Goal: Task Accomplishment & Management: Manage account settings

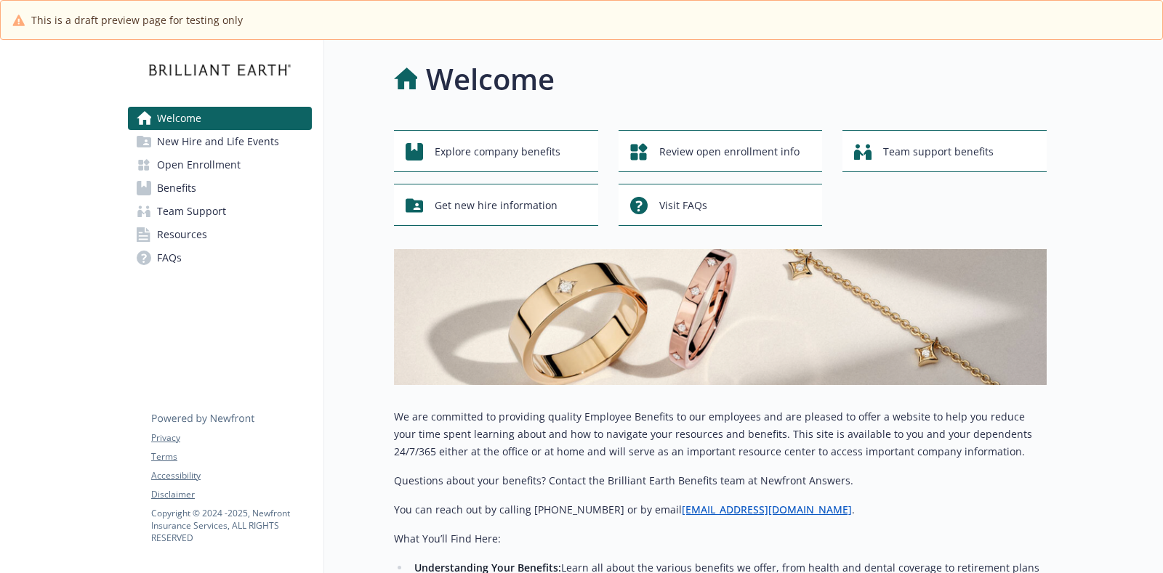
click at [192, 165] on span "Open Enrollment" at bounding box center [199, 164] width 84 height 23
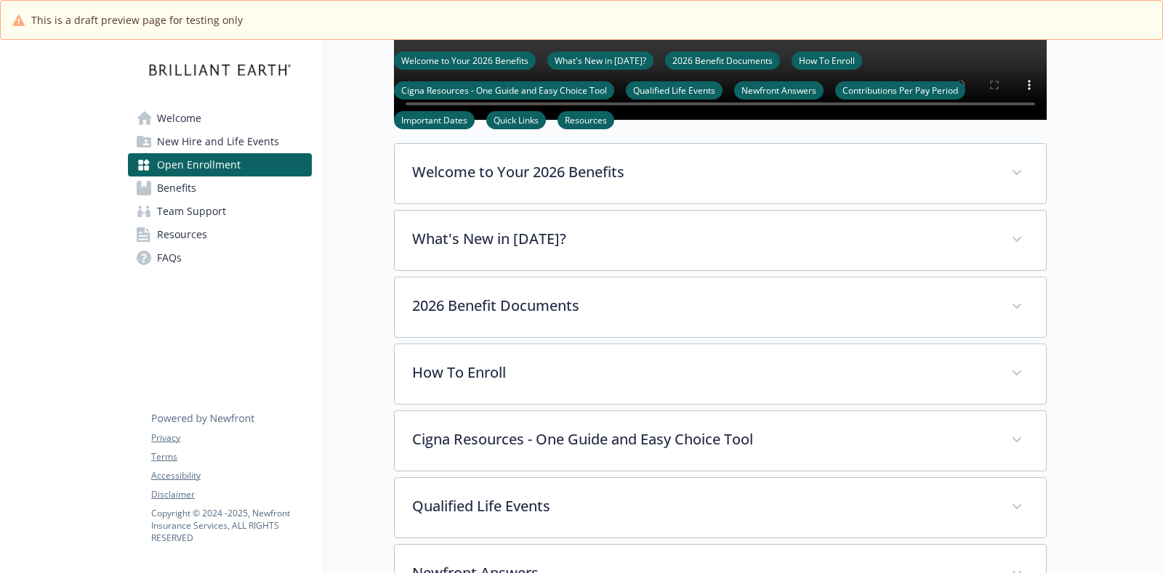
scroll to position [454, 0]
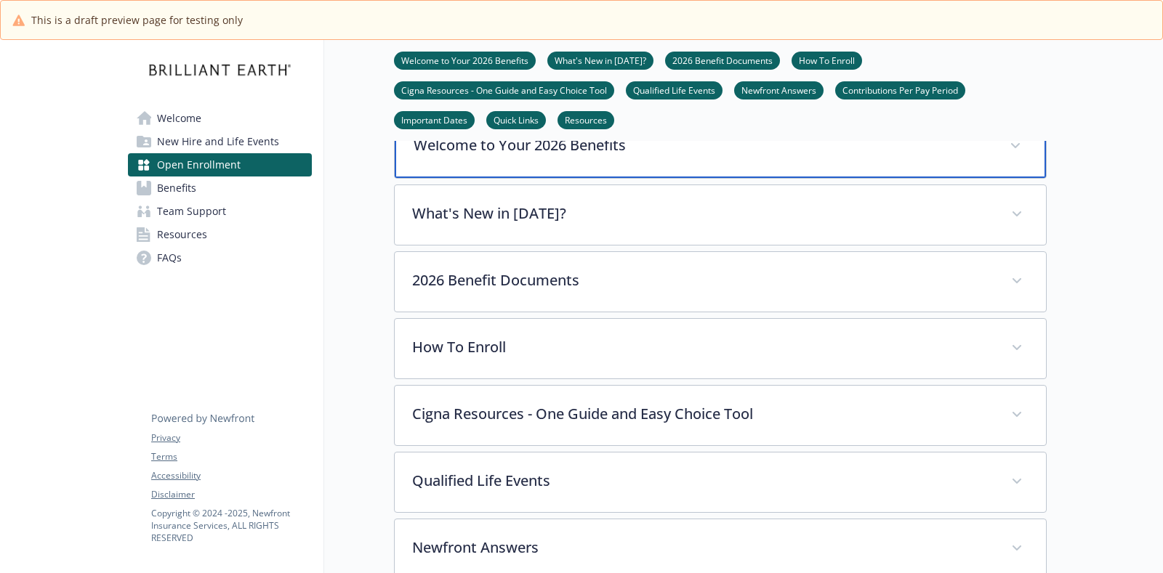
click at [634, 169] on div "Welcome to Your 2026 Benefits" at bounding box center [720, 147] width 651 height 62
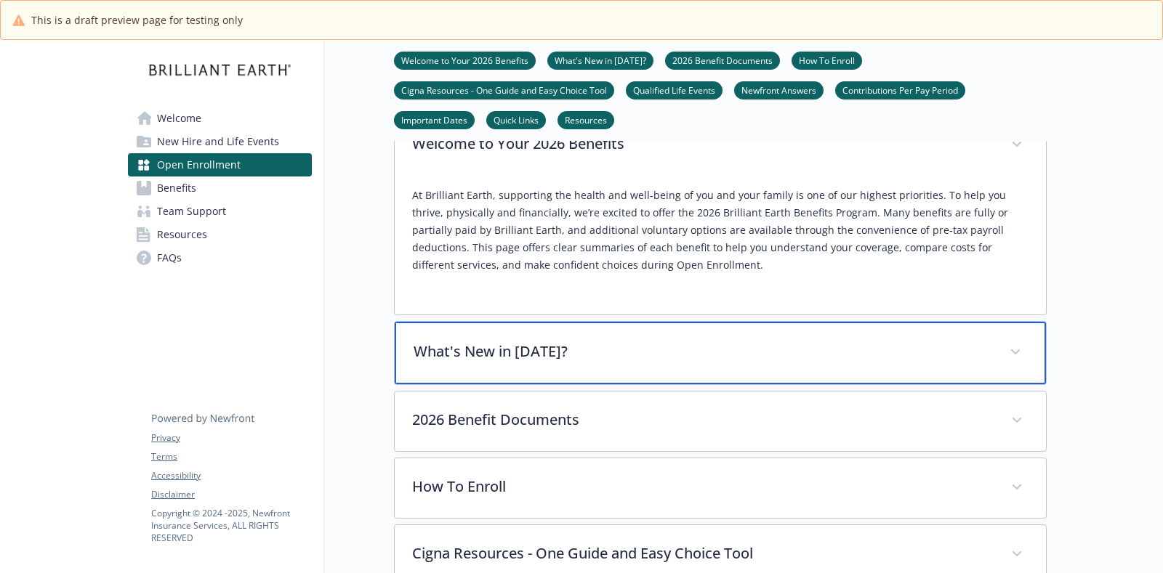
click at [560, 363] on p "What's New in [DATE]?" at bounding box center [702, 352] width 578 height 22
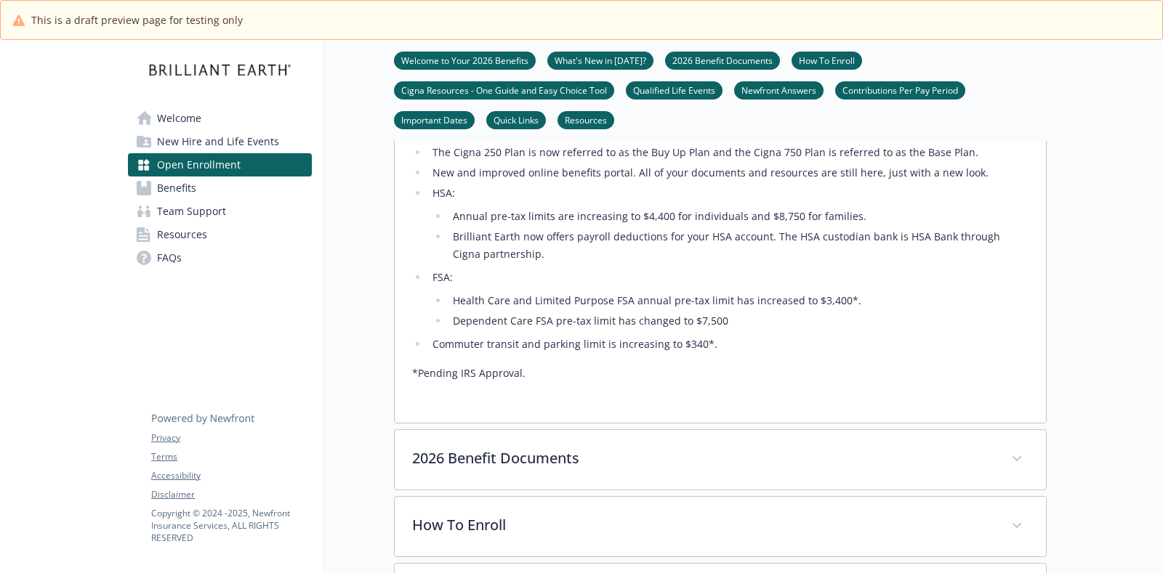
scroll to position [817, 0]
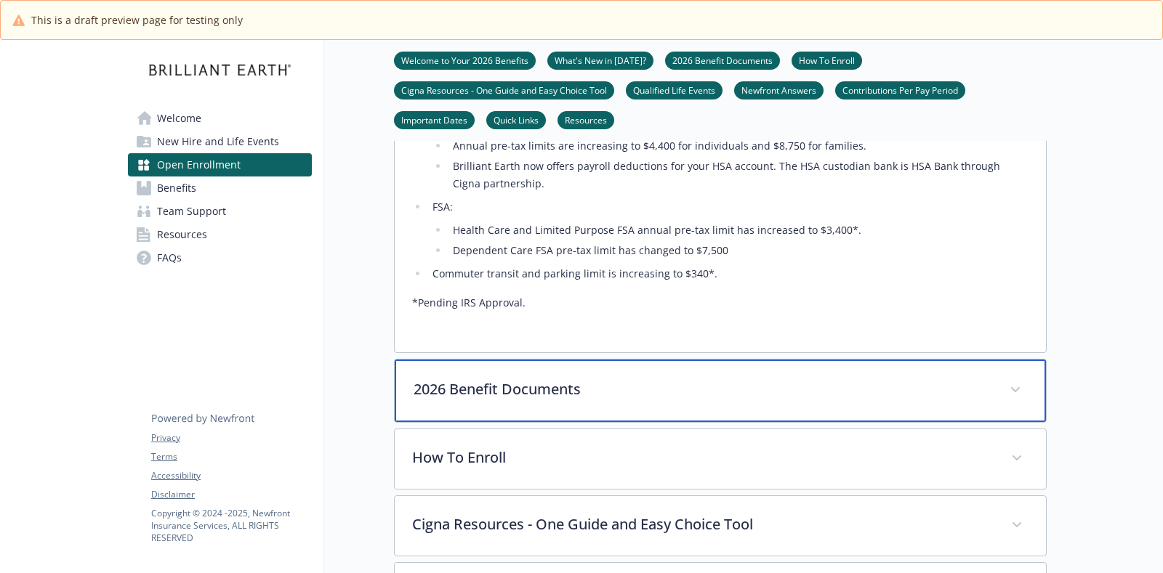
click at [695, 416] on div "2026 Benefit Documents" at bounding box center [720, 391] width 651 height 62
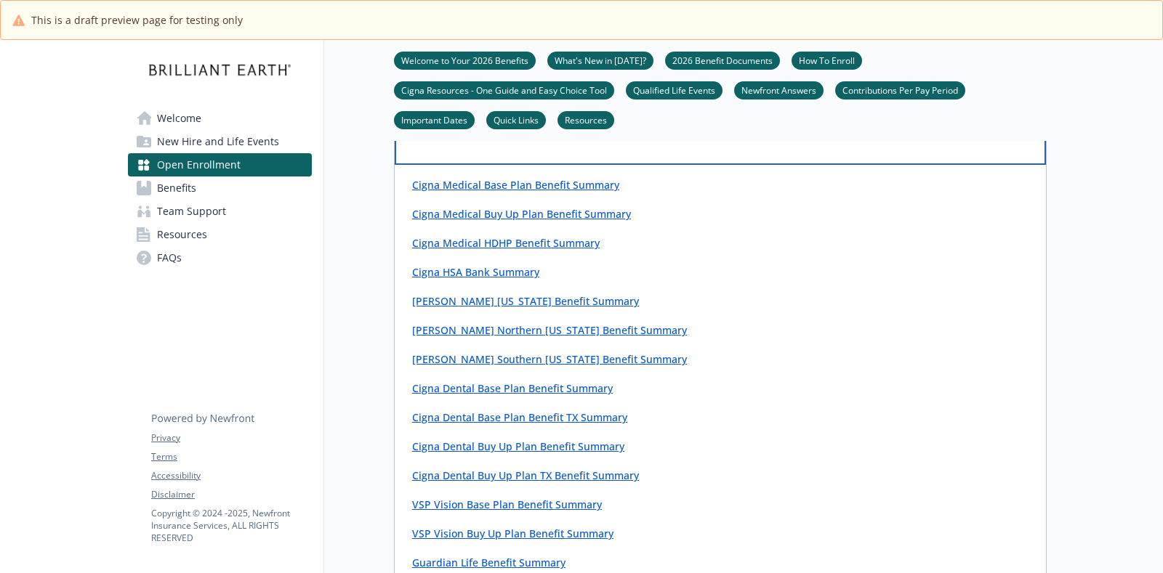
scroll to position [1090, 0]
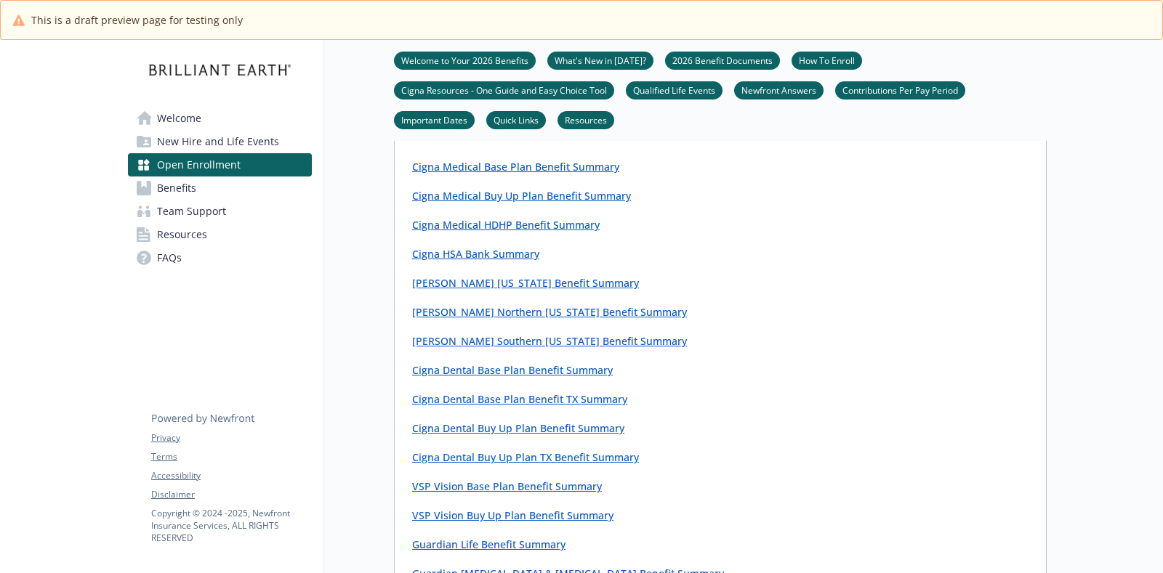
click at [556, 174] on link "Cigna Medical Base Plan Benefit Summary" at bounding box center [515, 167] width 207 height 14
click at [558, 203] on link "Cigna Medical Buy Up Plan Benefit Summary" at bounding box center [521, 196] width 219 height 14
click at [541, 232] on link "Cigna Medical HDHP Benefit Summary" at bounding box center [505, 225] width 187 height 14
click at [520, 232] on link "Cigna Medical HDHP Benefit Summary" at bounding box center [505, 225] width 187 height 14
click at [495, 261] on link "Cigna HSA Bank Summary" at bounding box center [475, 254] width 127 height 14
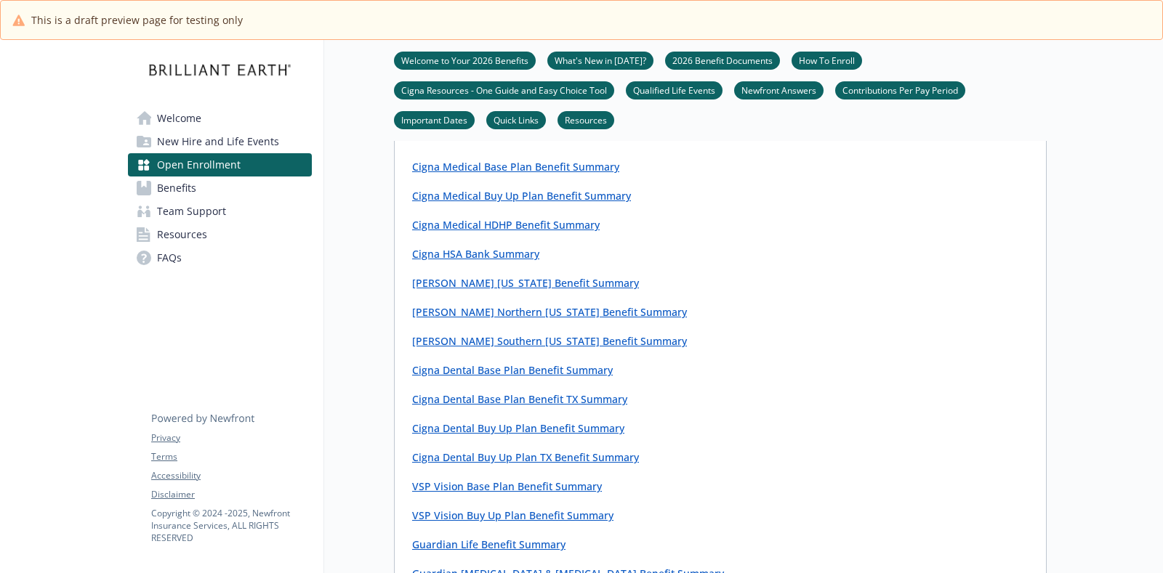
click at [494, 290] on link "[PERSON_NAME] [US_STATE] Benefit Summary" at bounding box center [525, 283] width 227 height 14
click at [525, 319] on link "[PERSON_NAME] Northern [US_STATE] Benefit Summary" at bounding box center [549, 312] width 275 height 14
click at [531, 348] on link "[PERSON_NAME] Southern [US_STATE] Benefit Summary" at bounding box center [549, 341] width 275 height 14
click at [538, 435] on link "Cigna Dental Buy Up Plan Benefit Summary" at bounding box center [518, 428] width 212 height 14
click at [526, 377] on link "Cigna Dental Base Plan Benefit Summary" at bounding box center [512, 370] width 201 height 14
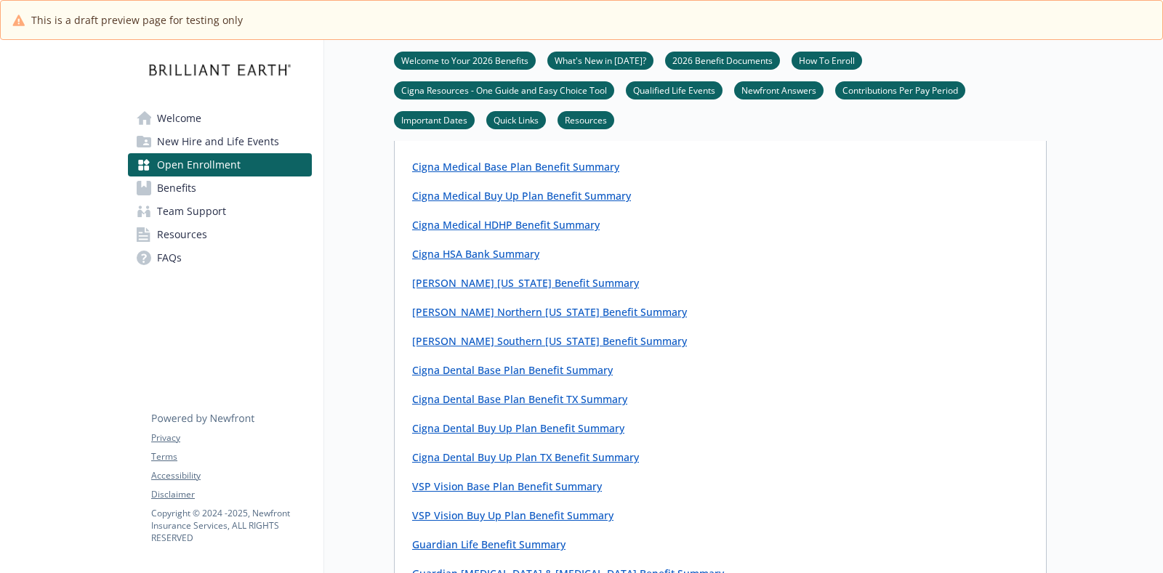
click at [524, 406] on link "Cigna Dental Base Plan Benefit TX Summary" at bounding box center [519, 399] width 215 height 14
click at [521, 435] on link "Cigna Dental Buy Up Plan Benefit Summary" at bounding box center [518, 428] width 212 height 14
click at [557, 464] on link "Cigna Dental Buy Up Plan TX Benefit Summary" at bounding box center [525, 458] width 227 height 14
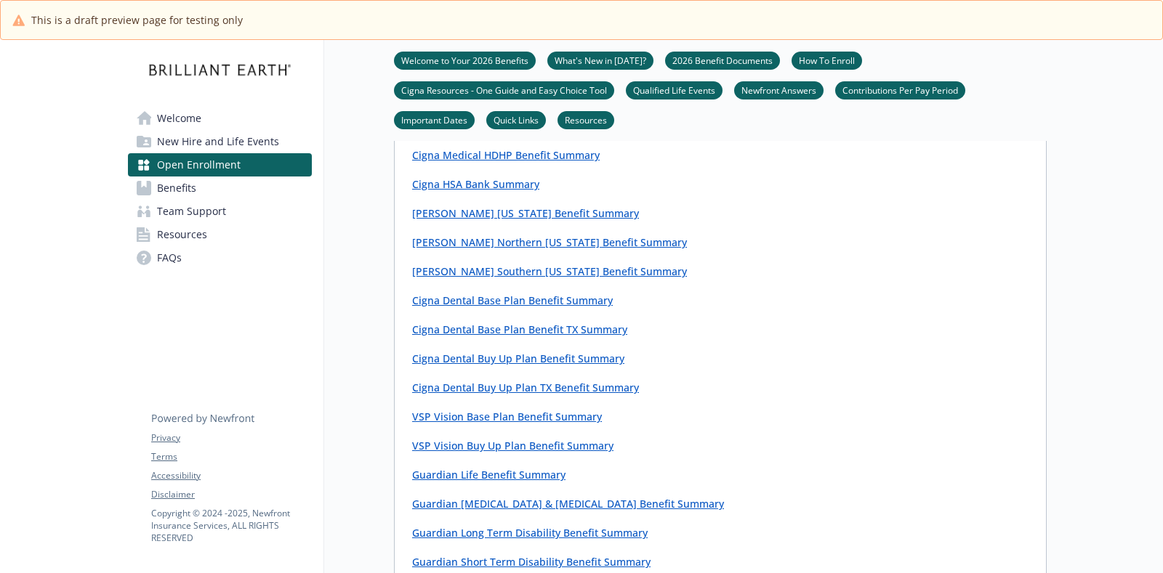
scroll to position [1181, 0]
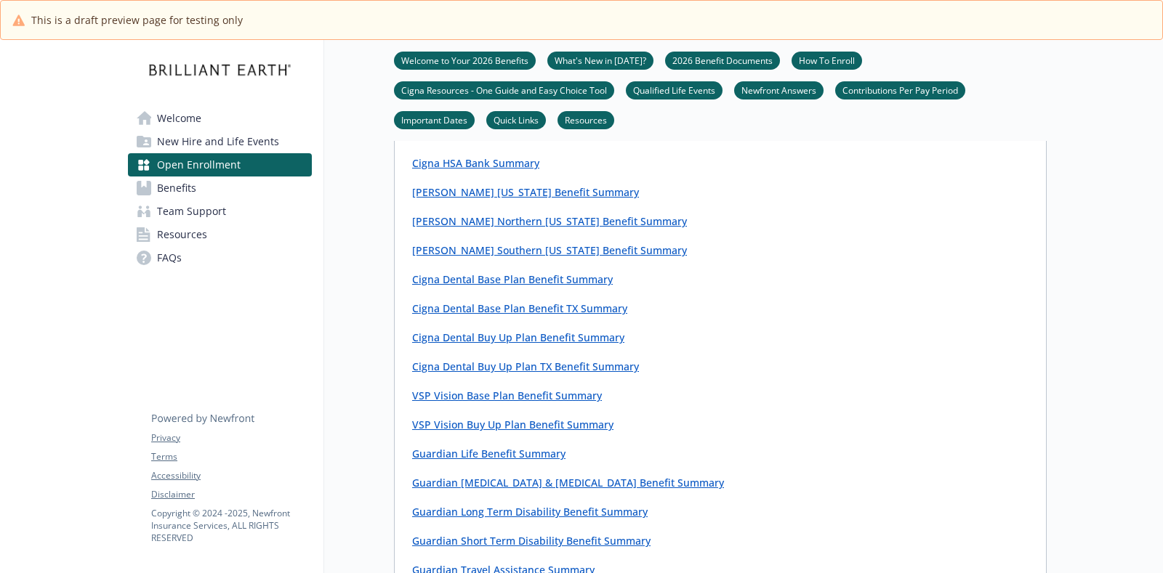
click at [518, 403] on link "VSP Vision Base Plan Benefit Summary" at bounding box center [507, 396] width 190 height 14
click at [502, 432] on link "VSP Vision Buy Up Plan Benefit Summary" at bounding box center [512, 425] width 201 height 14
click at [478, 461] on link "Guardian Life Benefit Summary" at bounding box center [488, 454] width 153 height 14
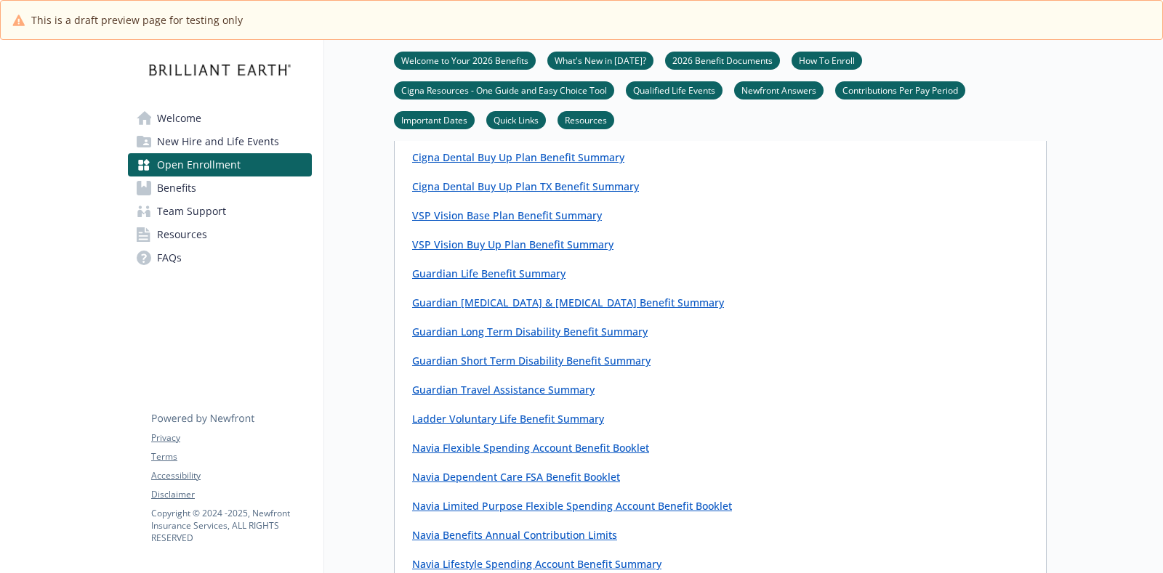
scroll to position [1362, 0]
click at [585, 308] on link "Guardian [MEDICAL_DATA] & [MEDICAL_DATA] Benefit Summary" at bounding box center [568, 301] width 312 height 14
click at [547, 337] on link "Guardian Long Term Disability Benefit Summary" at bounding box center [529, 330] width 235 height 14
click at [506, 366] on link "Guardian Short Term Disability Benefit Summary" at bounding box center [531, 359] width 238 height 14
click at [525, 395] on link "Guardian Travel Assistance Summary" at bounding box center [503, 388] width 182 height 14
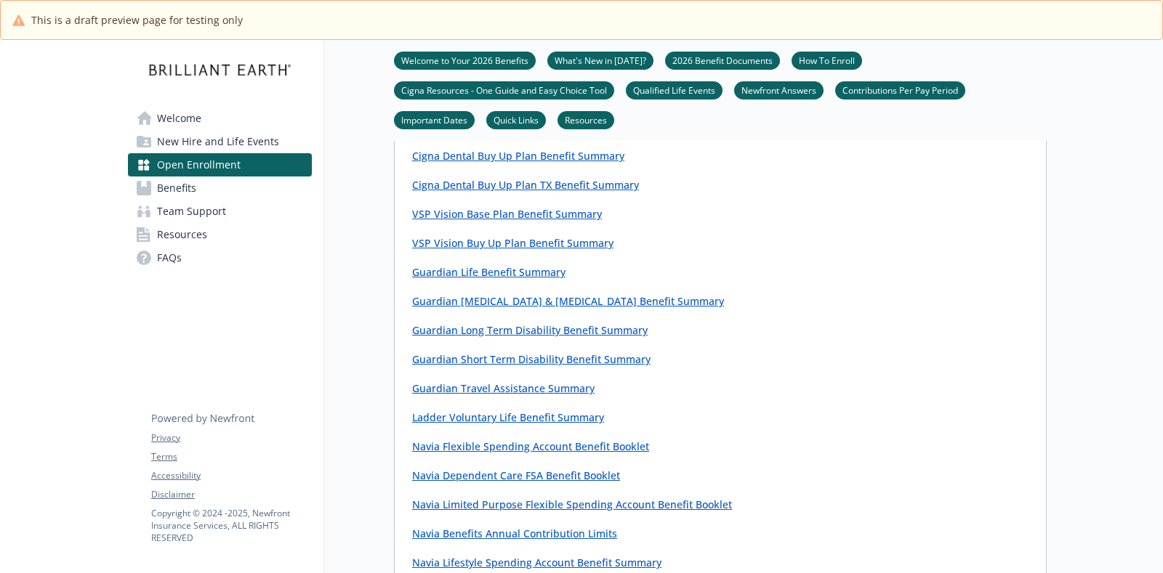
click at [513, 424] on link "Ladder Voluntary Life Benefit Summary" at bounding box center [508, 418] width 192 height 14
click at [502, 456] on p "Navia Flexible Spending Account Benefit Booklet" at bounding box center [720, 446] width 616 height 17
click at [497, 453] on link "Navia Flexible Spending Account Benefit Booklet" at bounding box center [530, 447] width 237 height 14
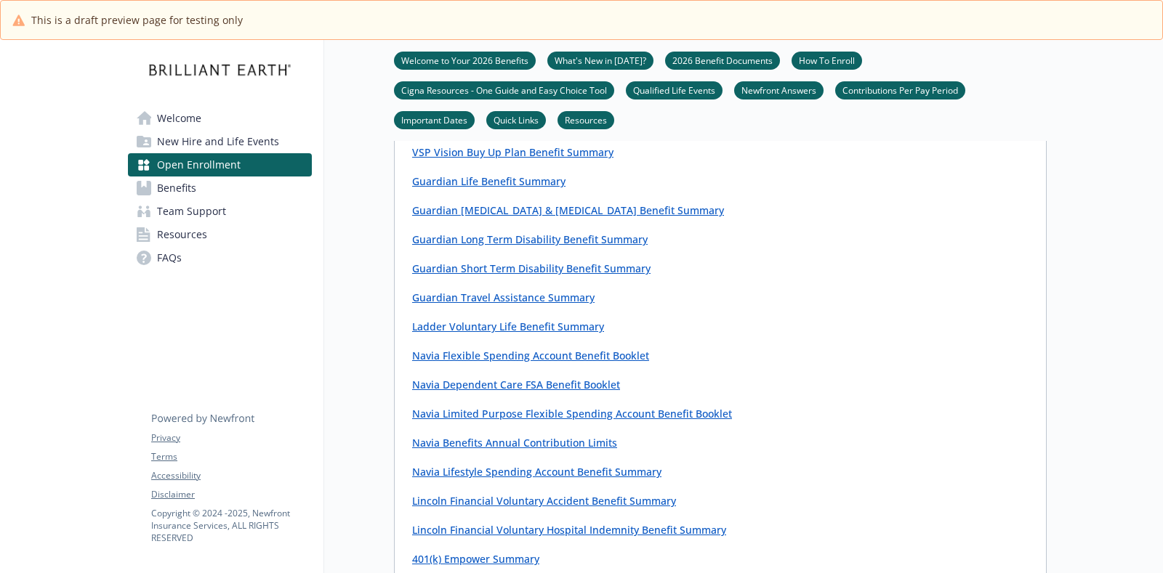
click at [530, 421] on link "Navia Limited Purpose Flexible Spending Account Benefit Booklet" at bounding box center [572, 414] width 320 height 14
click at [500, 450] on link "Navia Benefits Annual Contribution Limits" at bounding box center [514, 443] width 205 height 14
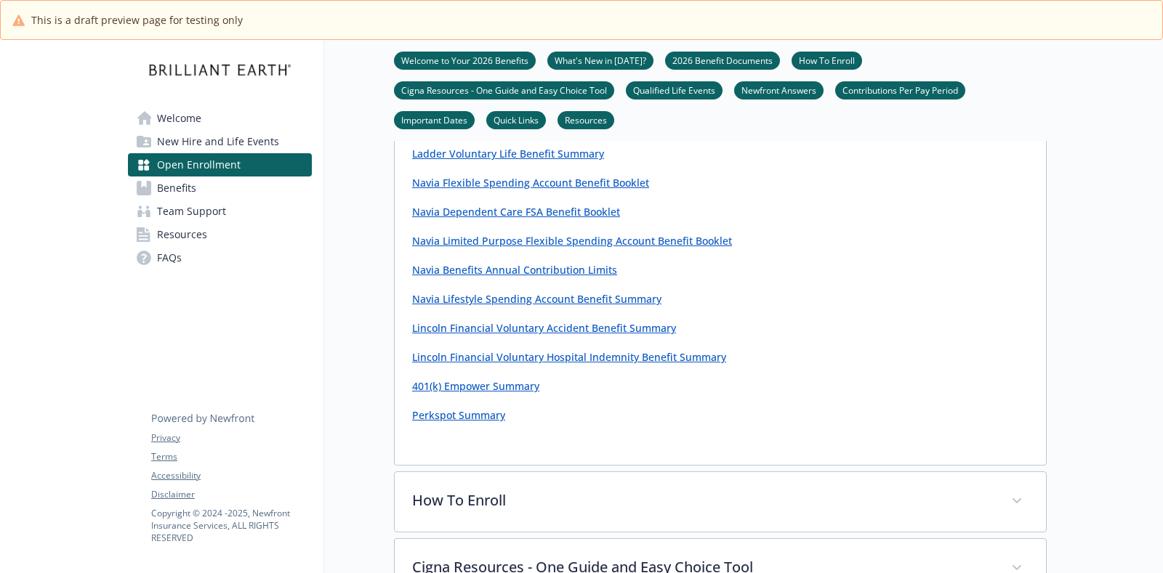
scroll to position [1635, 0]
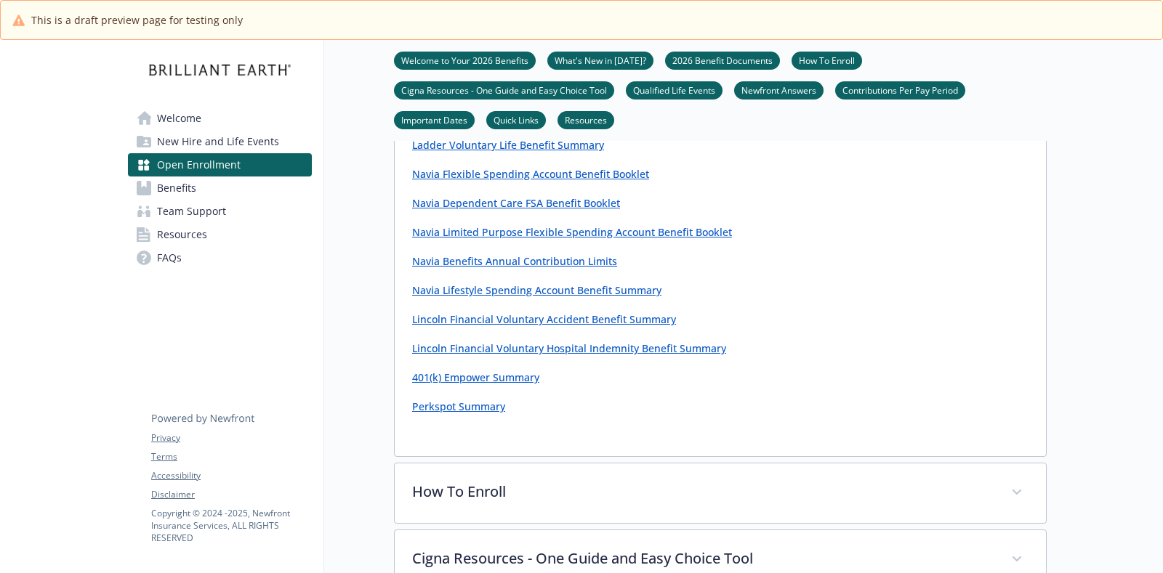
click at [549, 326] on link "Lincoln Financial Voluntary Accident Benefit Summary" at bounding box center [544, 319] width 264 height 14
click at [509, 355] on link "Lincoln Financial Voluntary Hospital Indemnity Benefit Summary" at bounding box center [569, 349] width 314 height 14
click at [475, 384] on link "401(k) Empower Summary" at bounding box center [475, 378] width 127 height 14
click at [458, 413] on link "Perkspot Summary" at bounding box center [458, 407] width 93 height 14
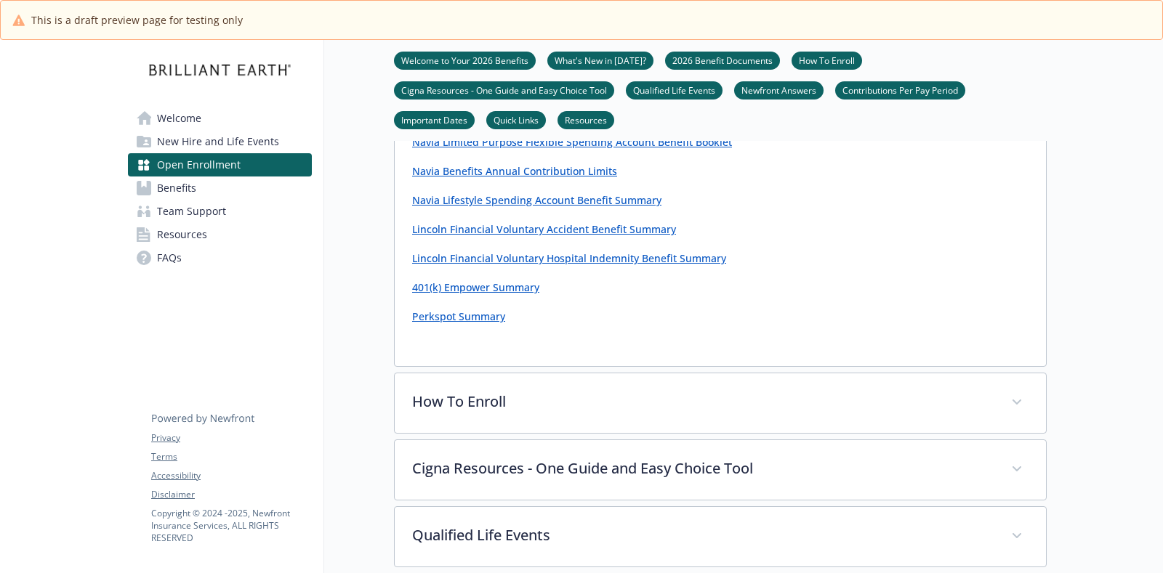
scroll to position [1817, 0]
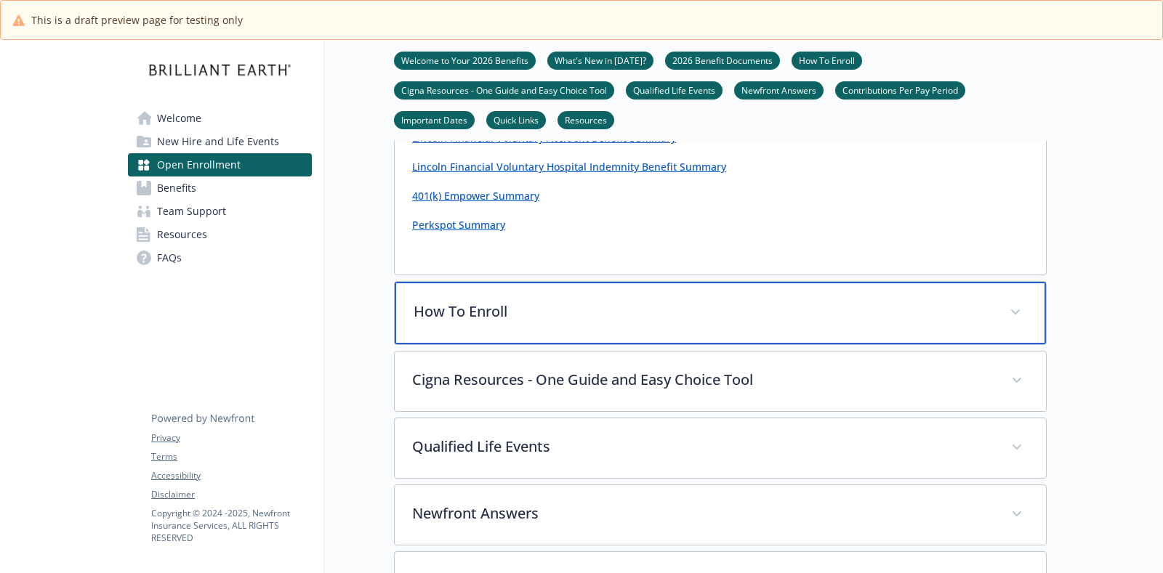
click at [669, 323] on p "How To Enroll" at bounding box center [702, 312] width 578 height 22
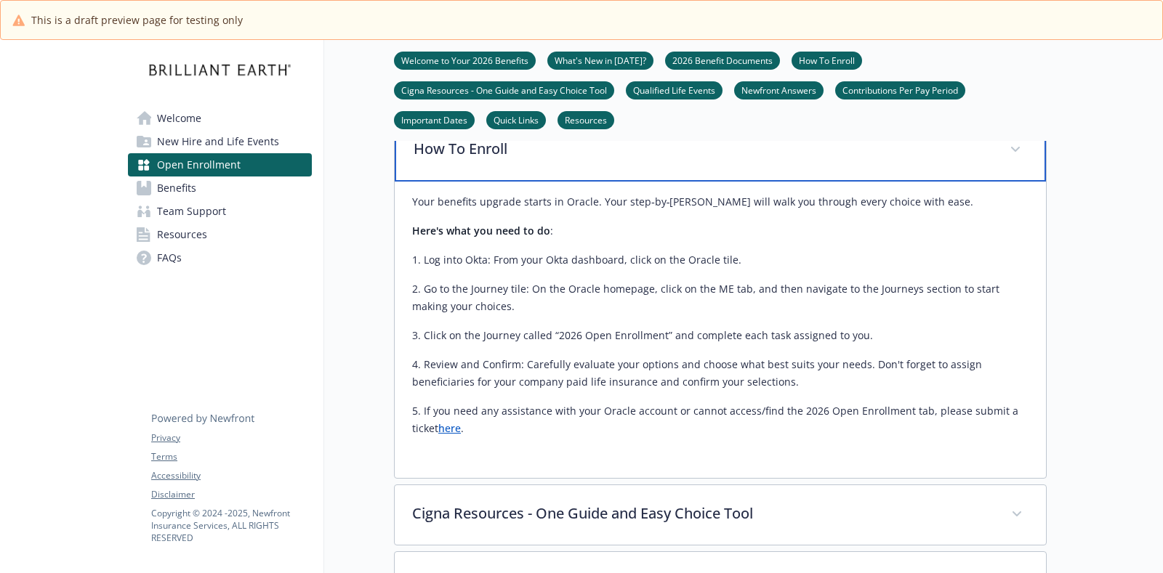
scroll to position [2180, 0]
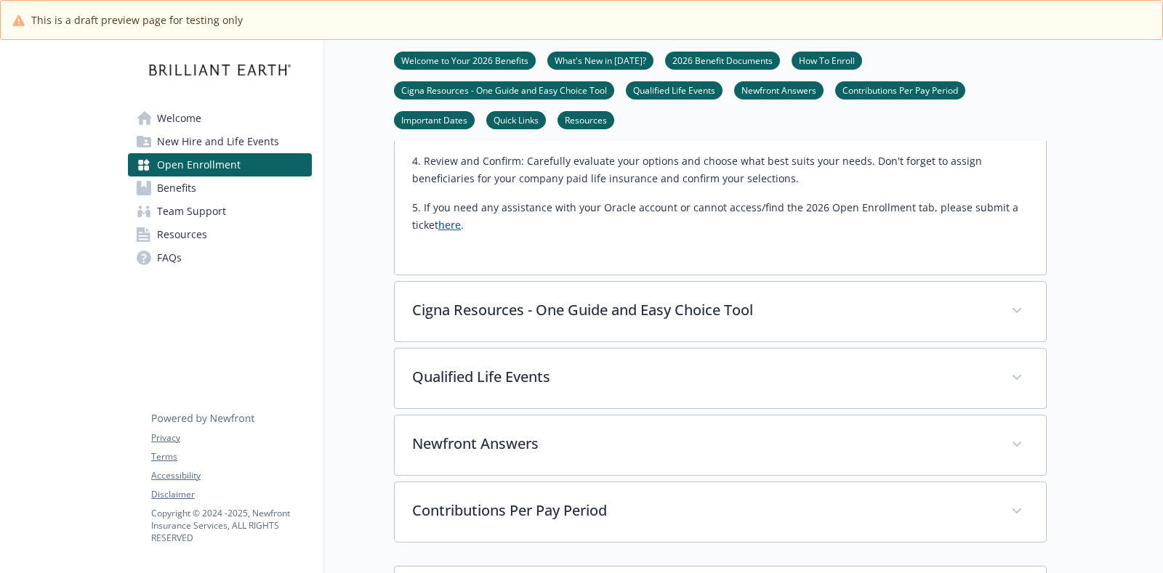
click at [444, 232] on link "here" at bounding box center [449, 225] width 23 height 14
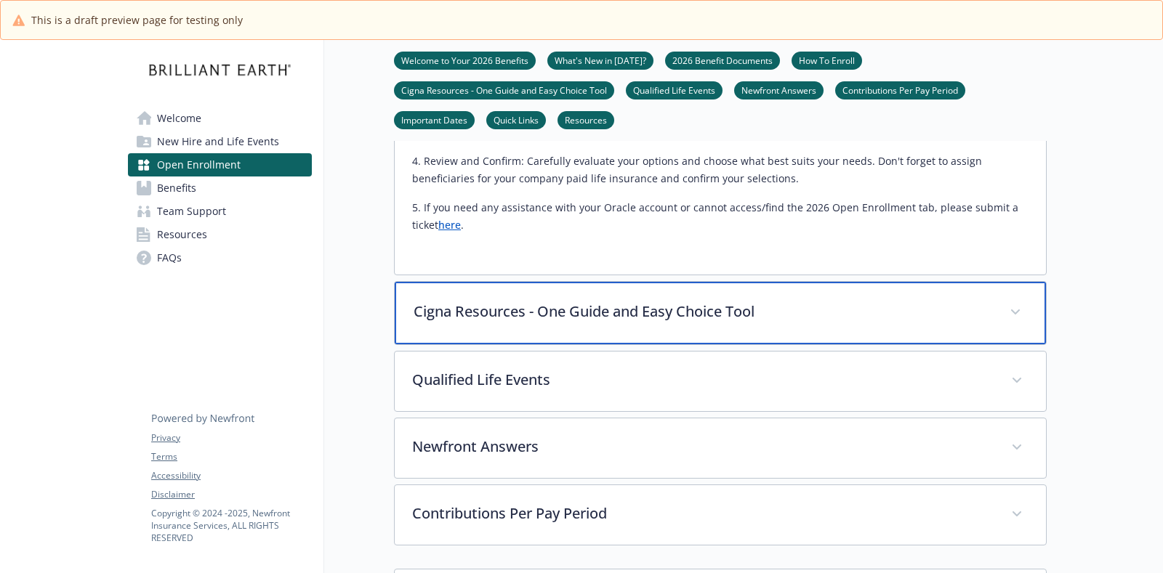
click at [643, 331] on div "Cigna Resources - One Guide and Easy Choice Tool" at bounding box center [720, 313] width 651 height 62
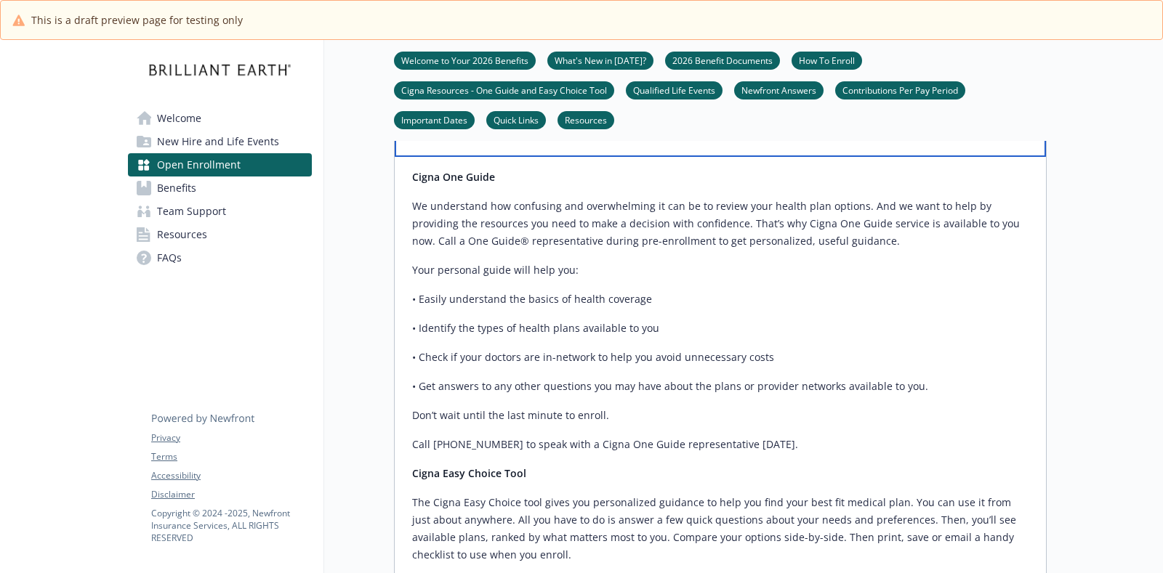
scroll to position [2543, 0]
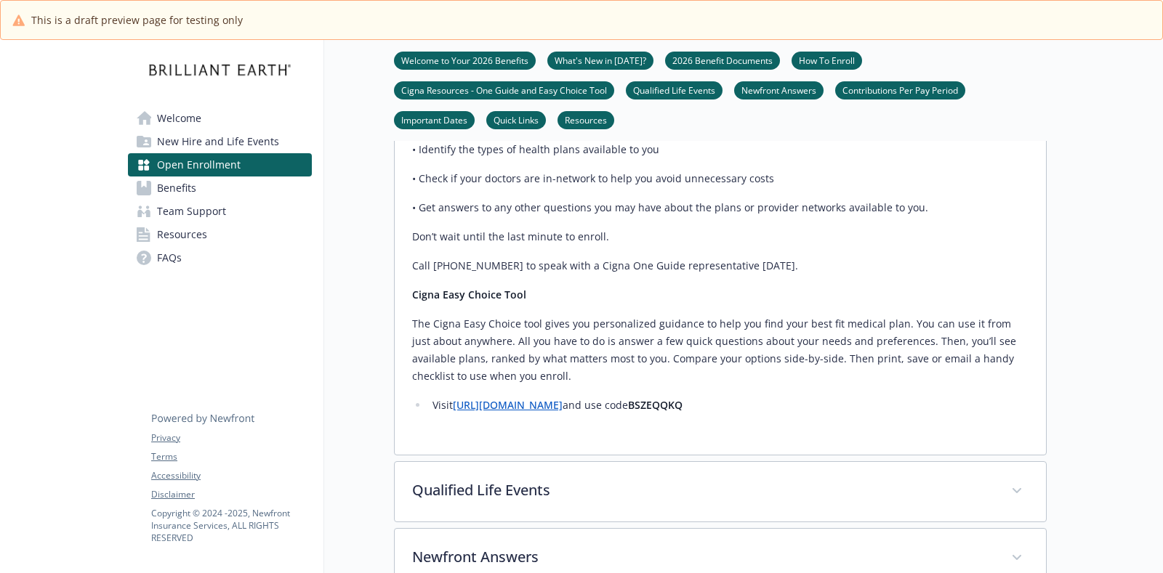
click at [524, 412] on link "[URL][DOMAIN_NAME]" at bounding box center [508, 405] width 110 height 14
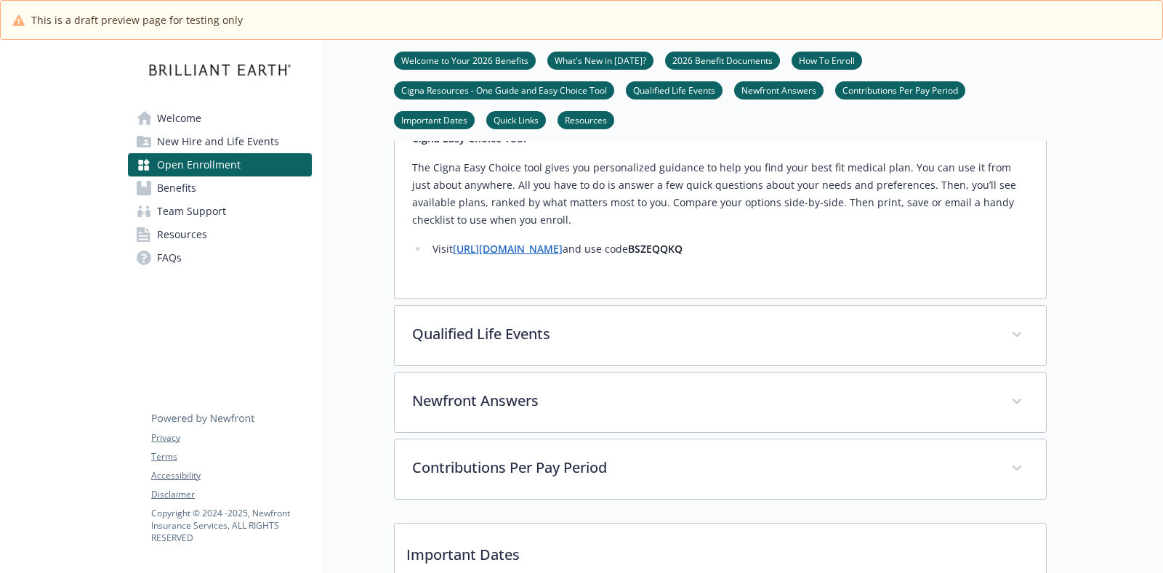
scroll to position [2816, 0]
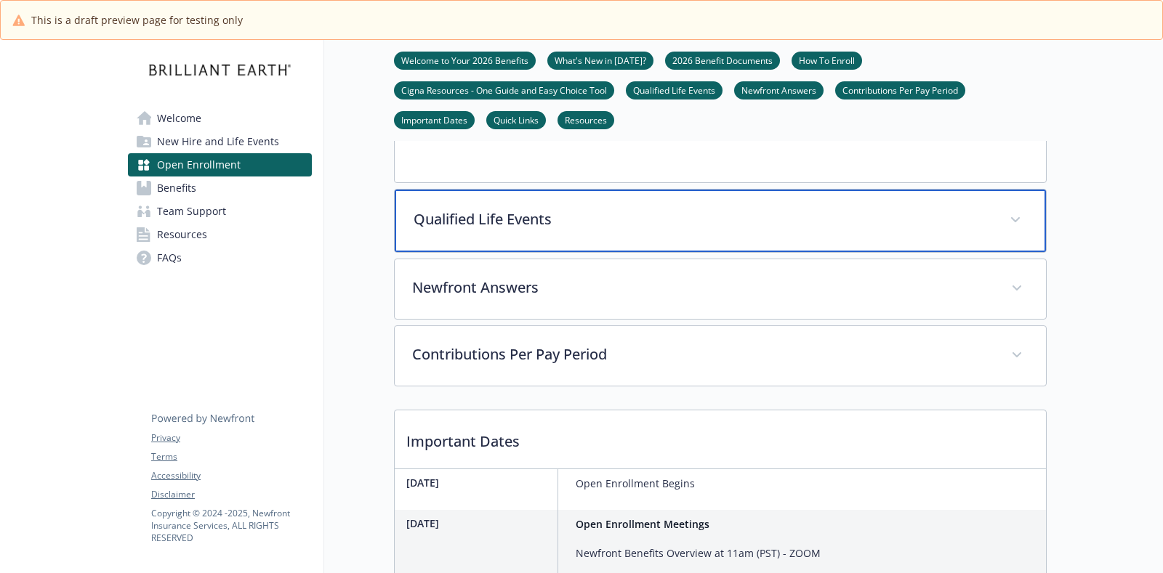
click at [534, 230] on p "Qualified Life Events" at bounding box center [702, 220] width 578 height 22
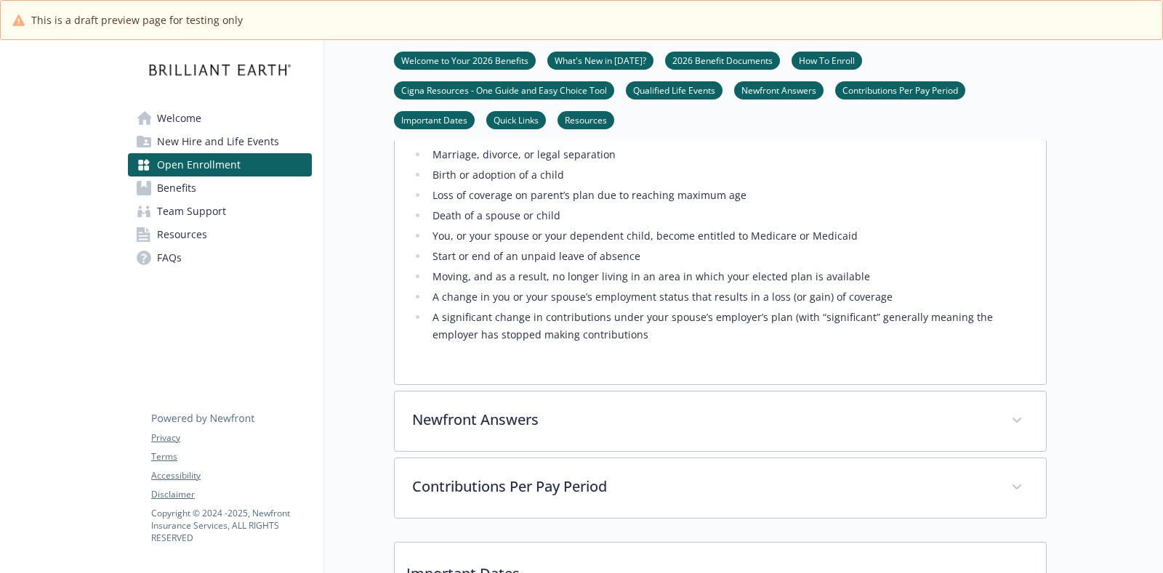
scroll to position [3179, 0]
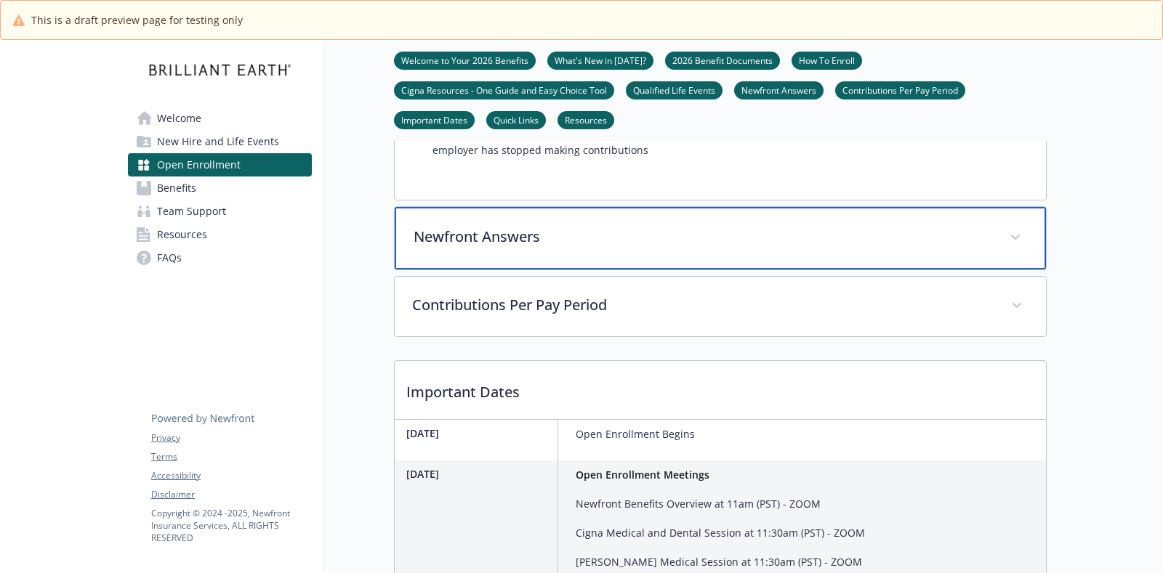
click at [587, 248] on p "Newfront Answers" at bounding box center [702, 237] width 578 height 22
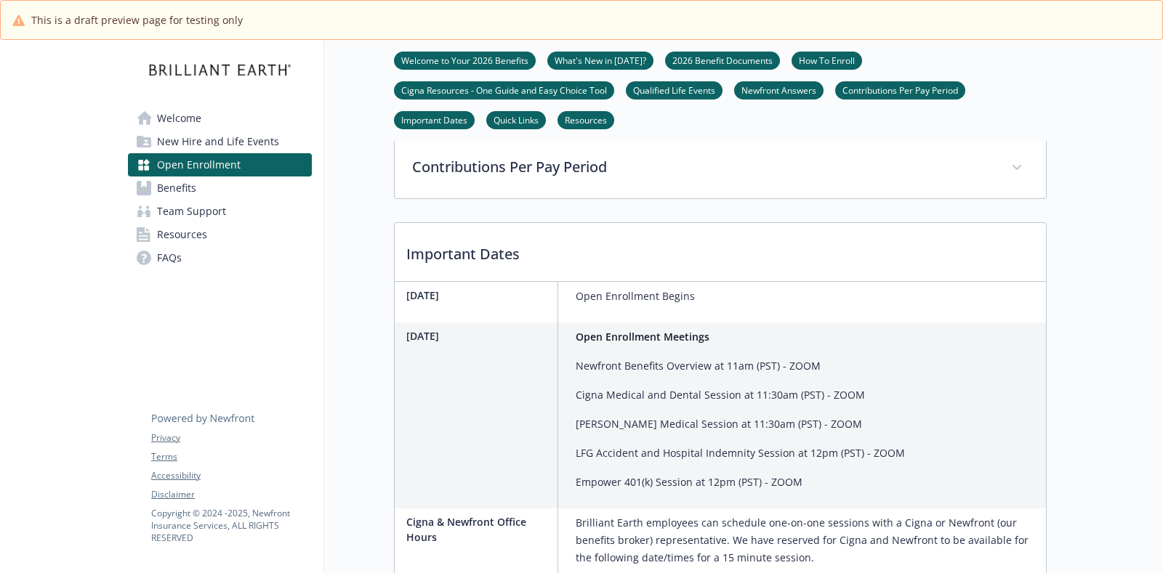
scroll to position [3724, 0]
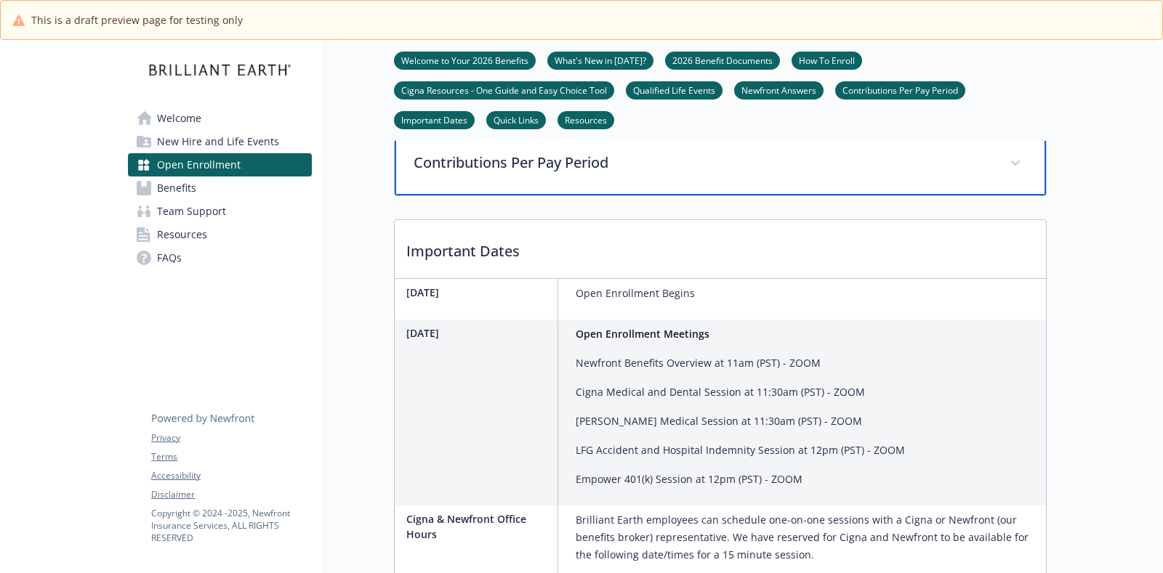
click at [588, 195] on div "Contributions Per Pay Period" at bounding box center [720, 164] width 651 height 62
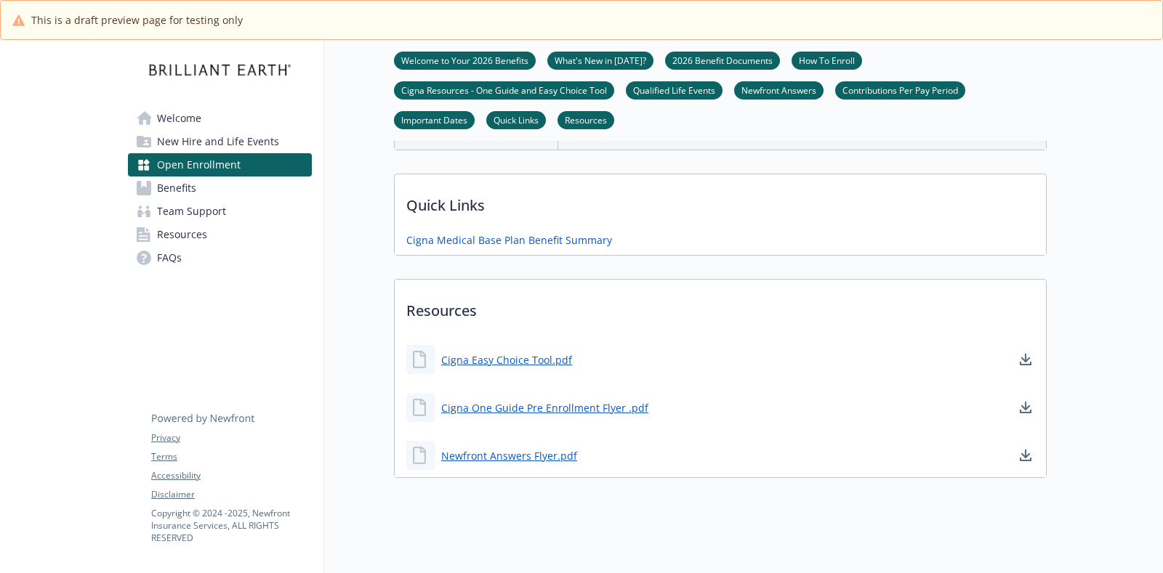
scroll to position [4337, 0]
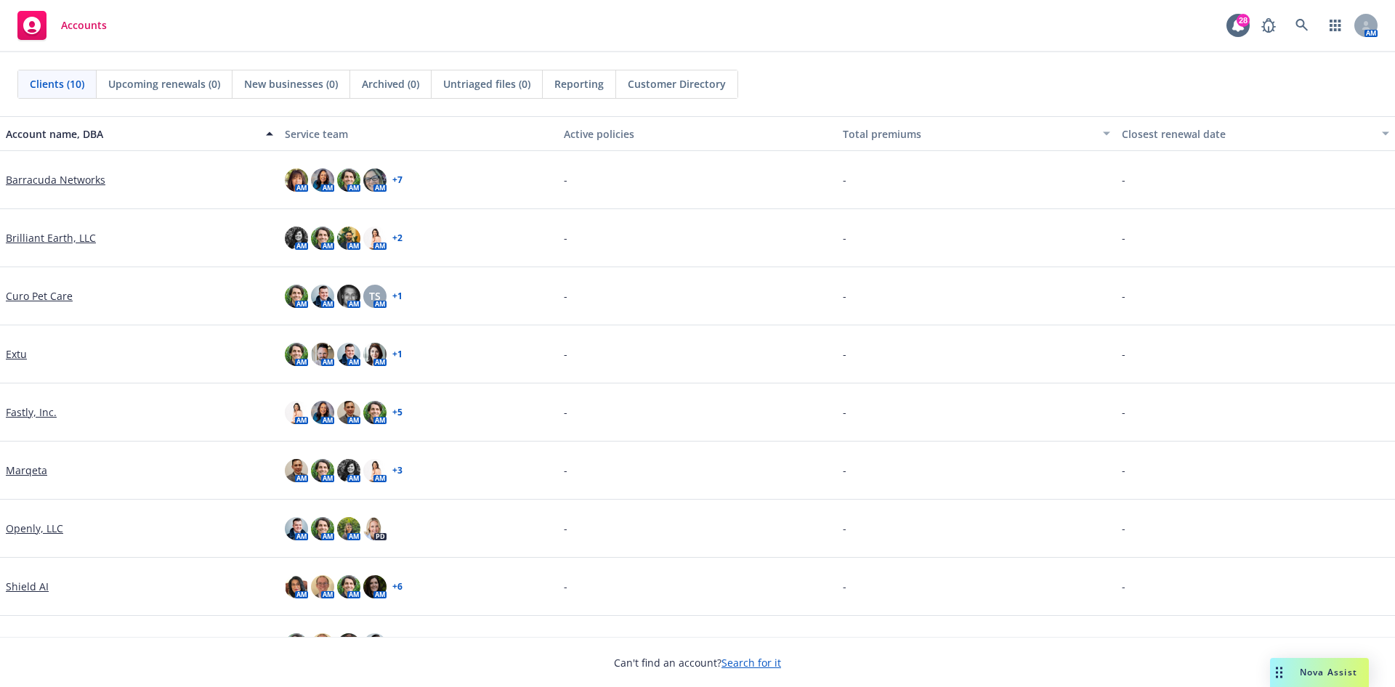
click at [65, 240] on link "Brilliant Earth, LLC" at bounding box center [51, 237] width 90 height 15
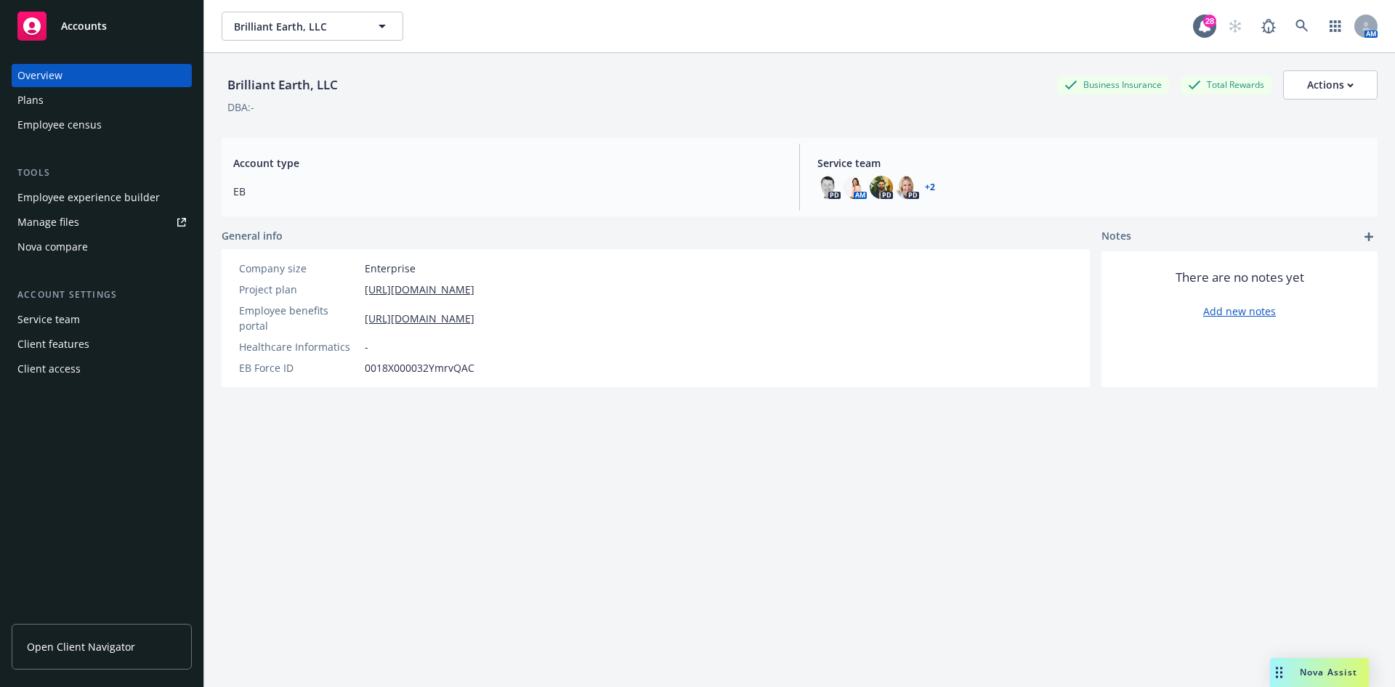
click at [91, 198] on div "Employee experience builder" at bounding box center [88, 197] width 142 height 23
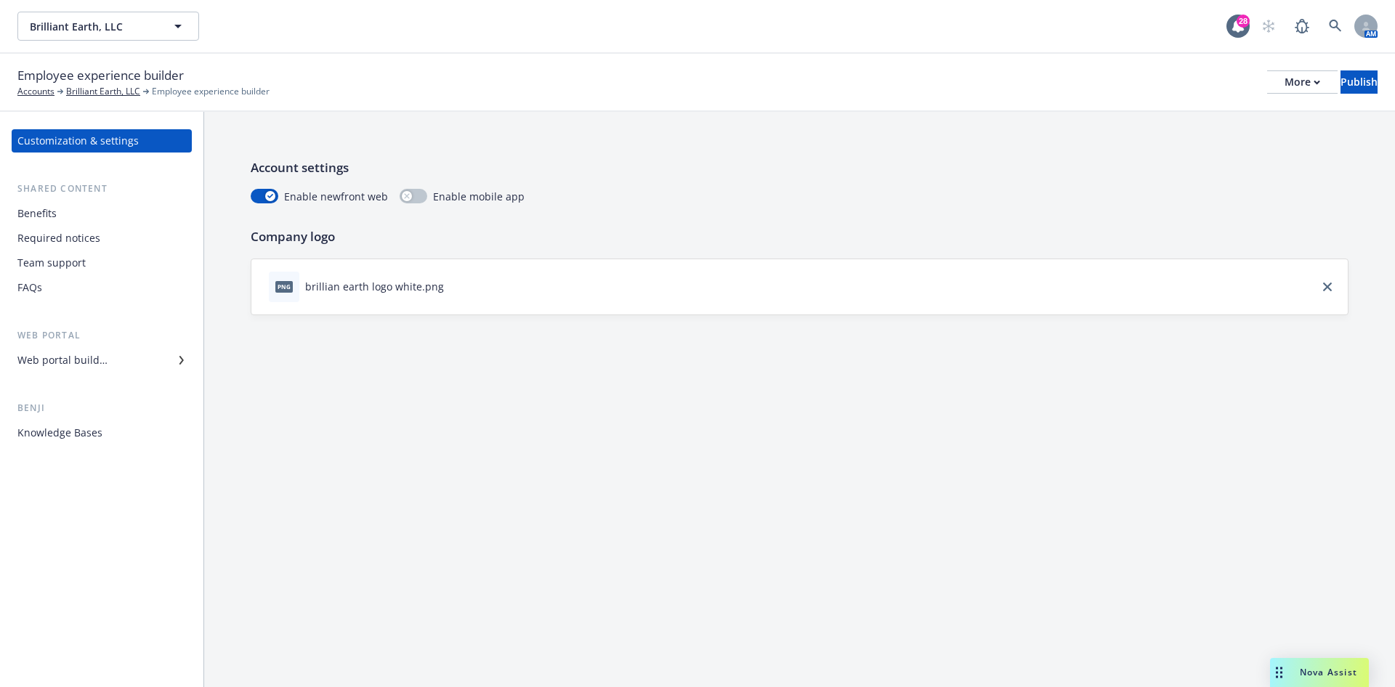
click at [108, 364] on div "Web portal builder" at bounding box center [101, 360] width 169 height 23
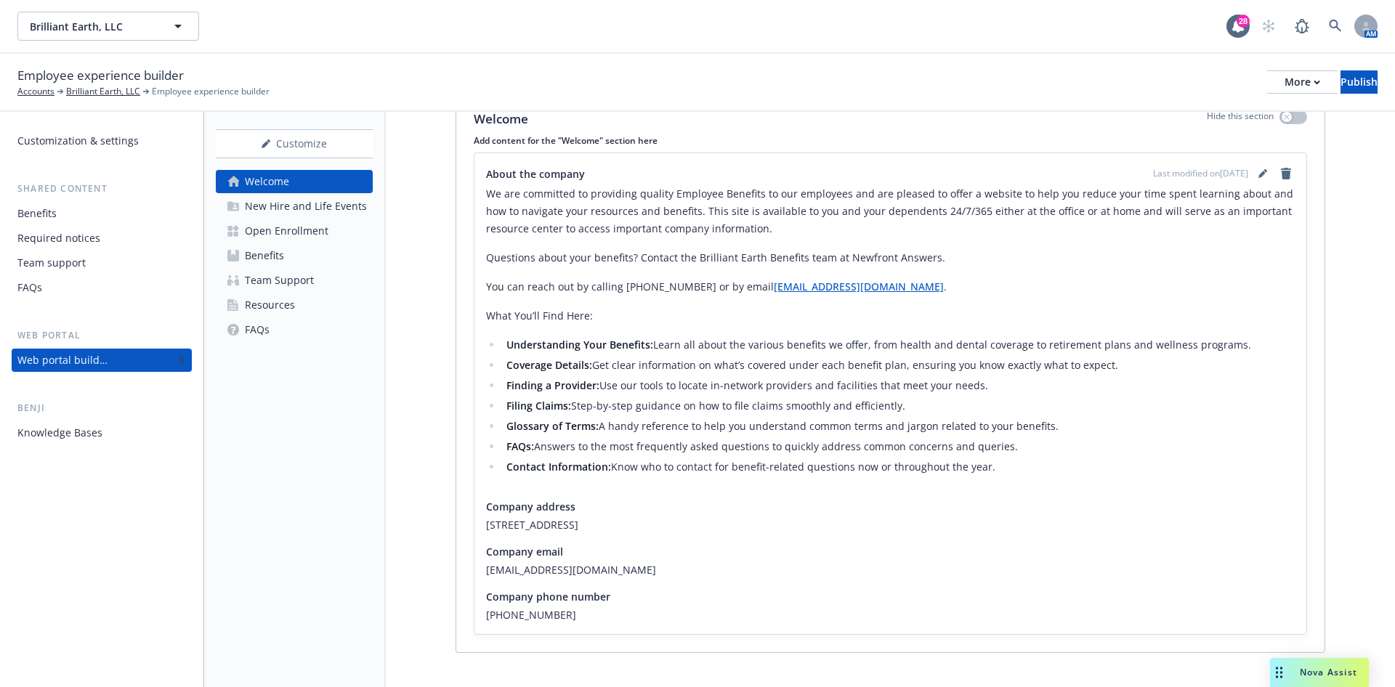
scroll to position [249, 0]
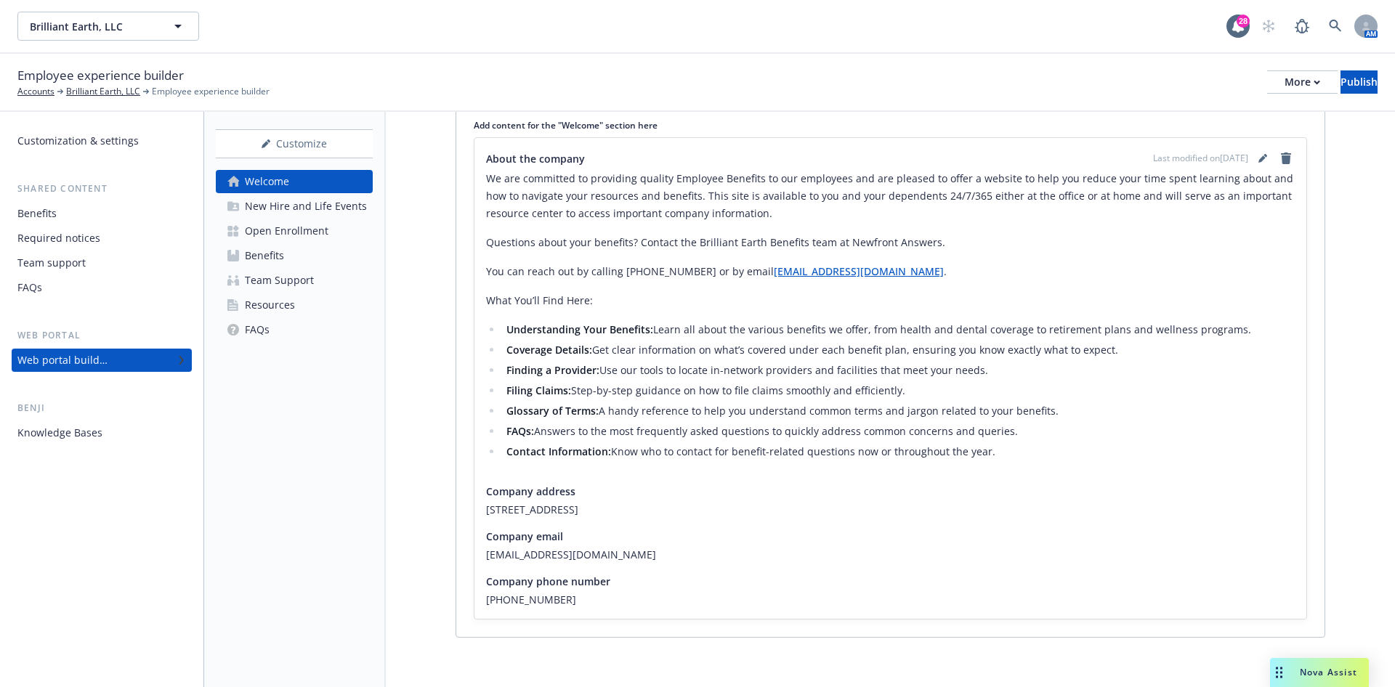
click at [315, 231] on div "Open Enrollment" at bounding box center [287, 230] width 84 height 23
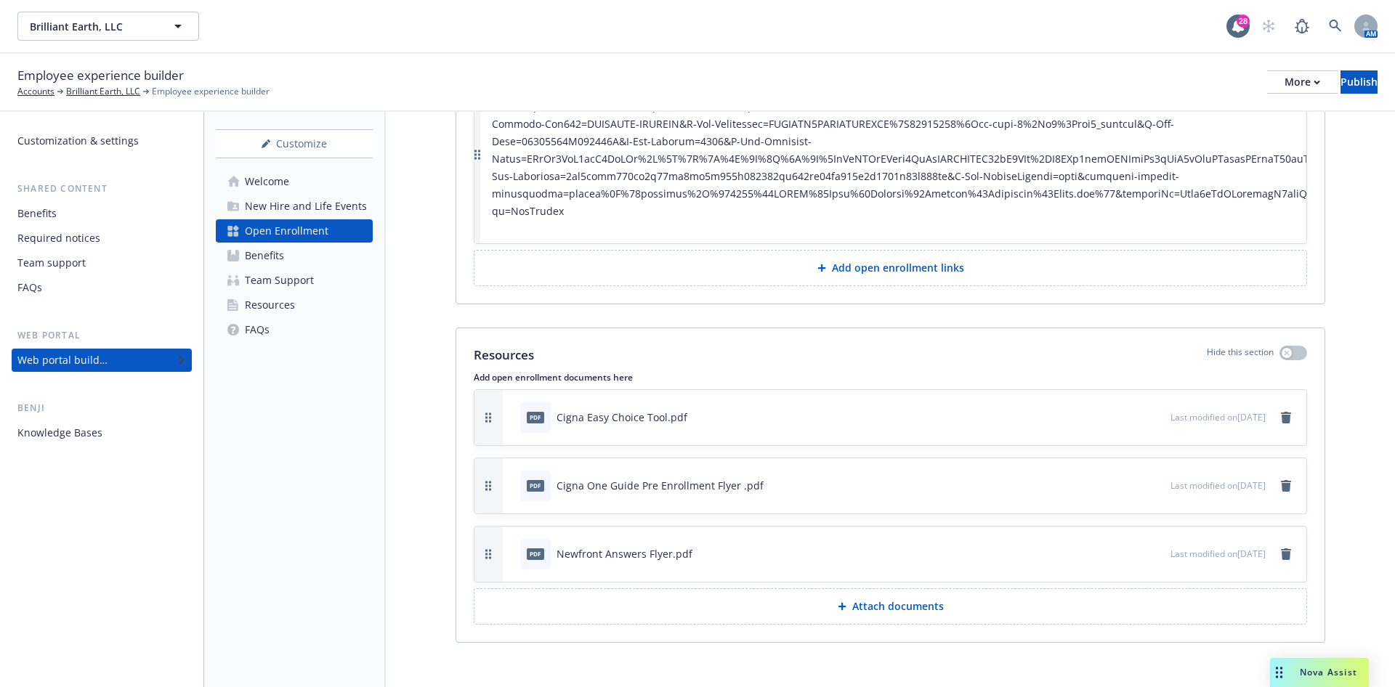
scroll to position [4349, 0]
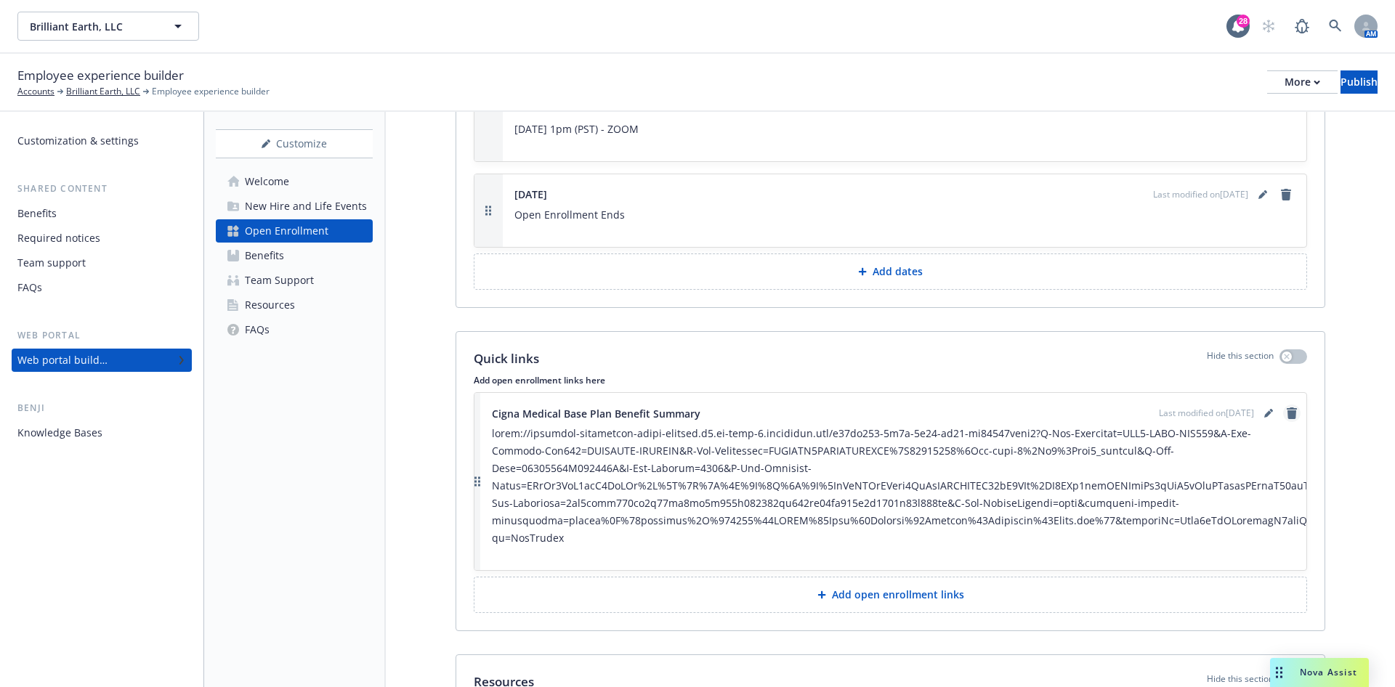
click at [1287, 408] on icon "remove" at bounding box center [1292, 414] width 10 height 12
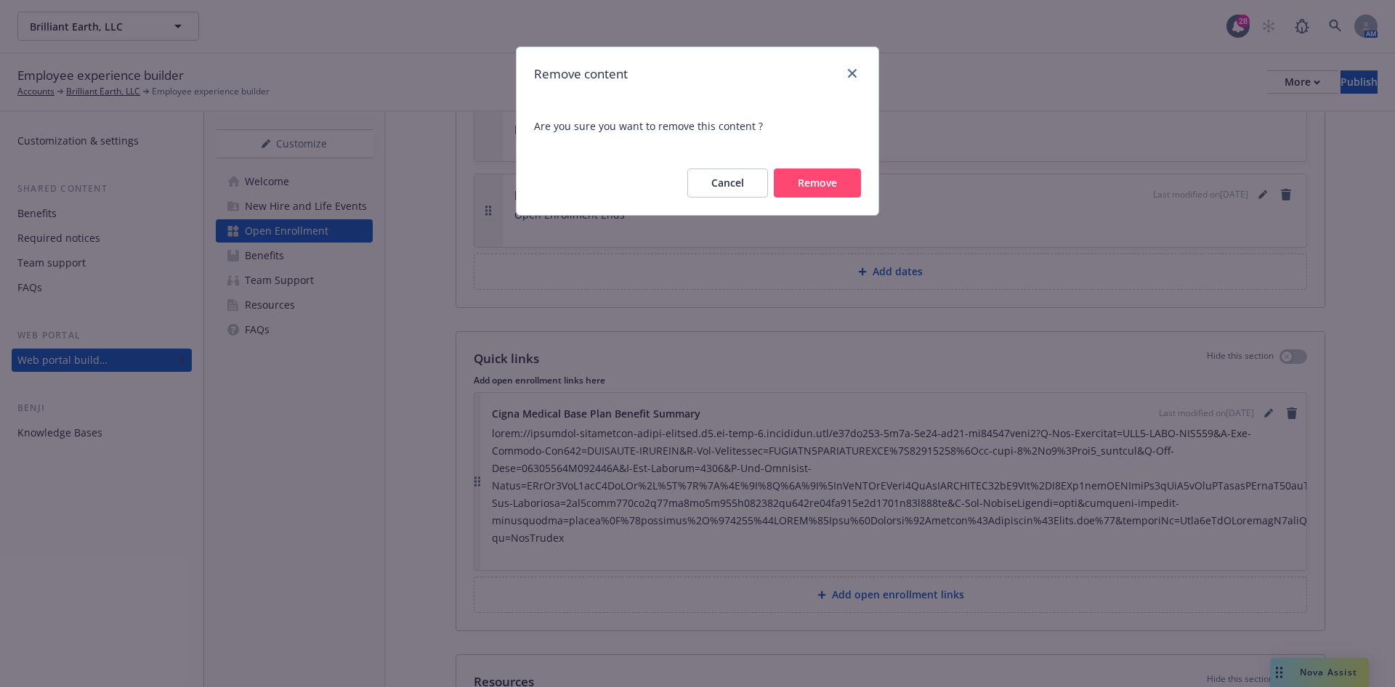
click at [825, 201] on div "Cancel Remove" at bounding box center [698, 183] width 362 height 64
click at [828, 196] on button "Remove" at bounding box center [817, 183] width 87 height 29
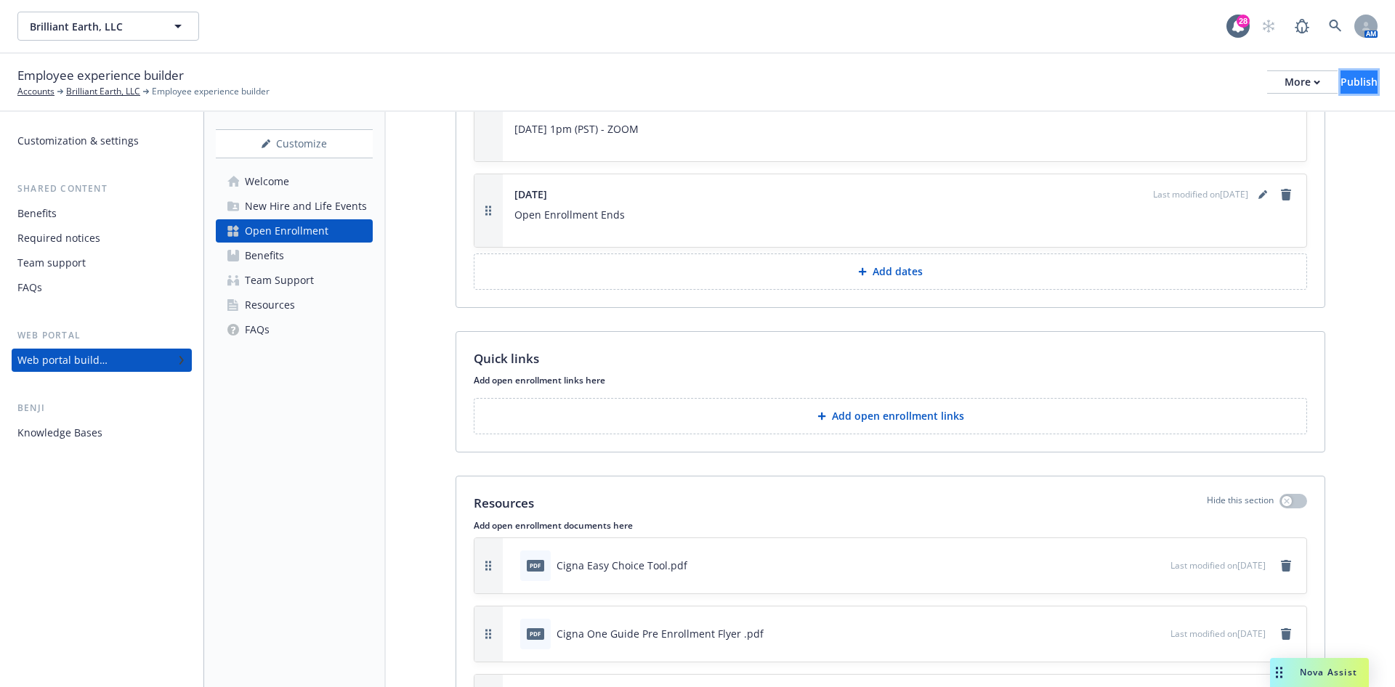
click at [1341, 84] on div "Publish" at bounding box center [1359, 82] width 37 height 22
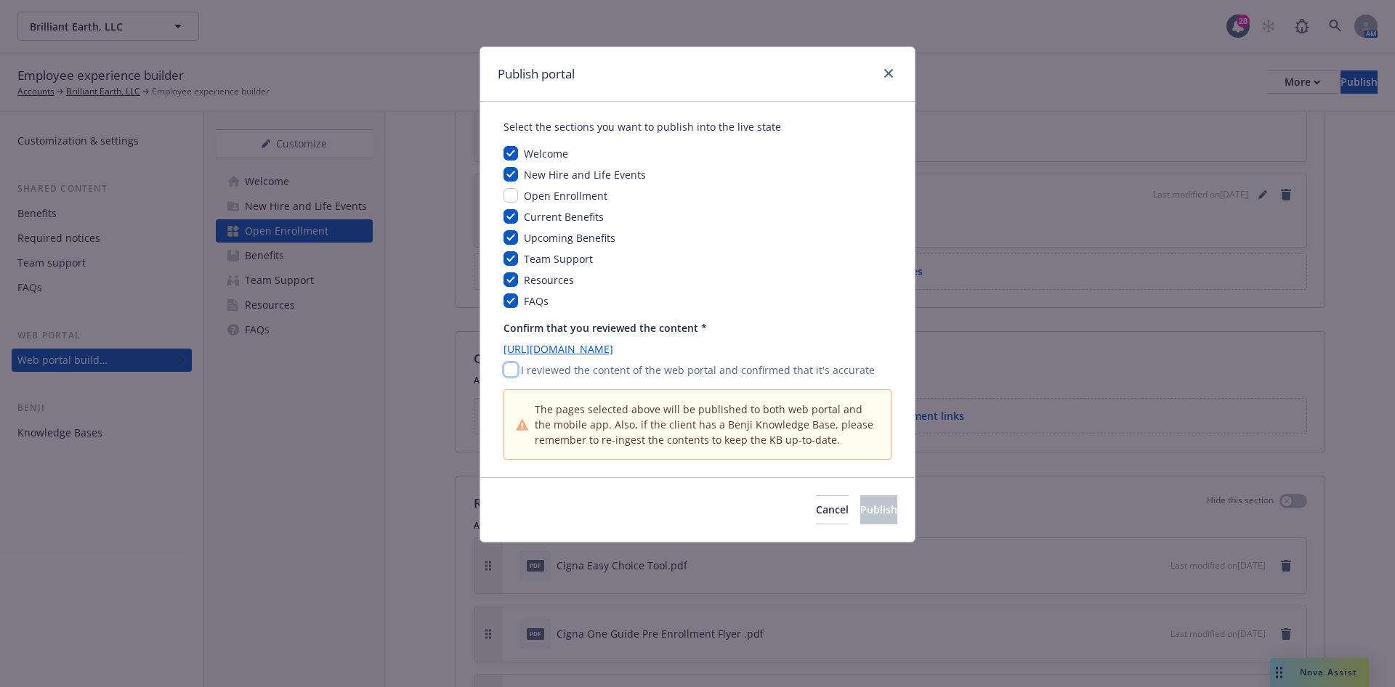
drag, startPoint x: 513, startPoint y: 369, endPoint x: 552, endPoint y: 381, distance: 40.2
click at [513, 369] on input "checkbox" at bounding box center [511, 370] width 15 height 15
checkbox input "true"
click at [860, 511] on span "Publish" at bounding box center [878, 510] width 37 height 14
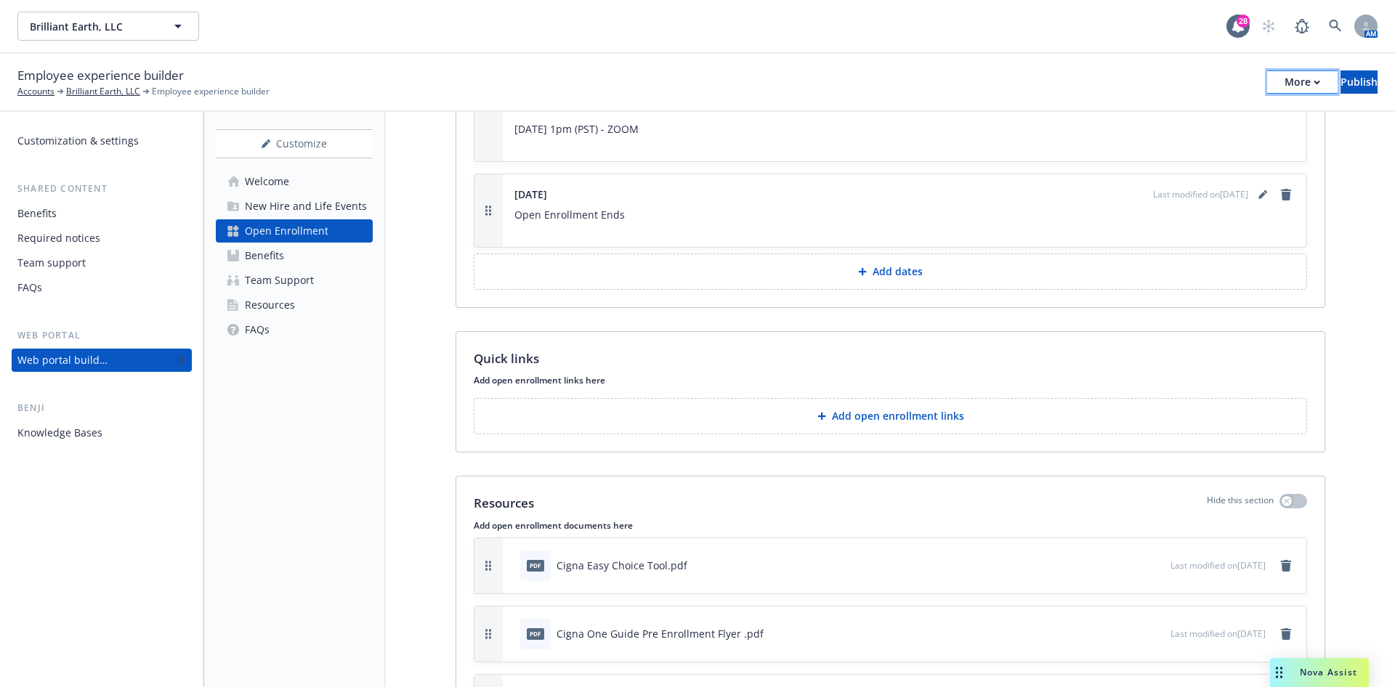
click at [1314, 83] on icon "button" at bounding box center [1317, 82] width 7 height 5
click at [1201, 123] on link "Copy preview link" at bounding box center [1182, 114] width 215 height 29
